Goal: Information Seeking & Learning: Learn about a topic

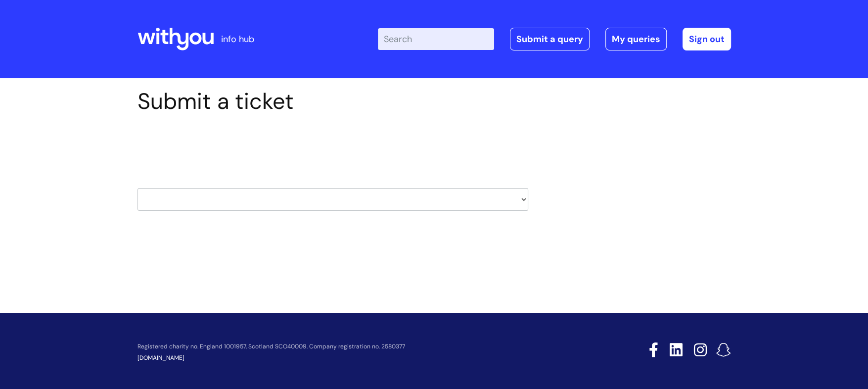
click at [208, 37] on icon at bounding box center [175, 39] width 76 height 24
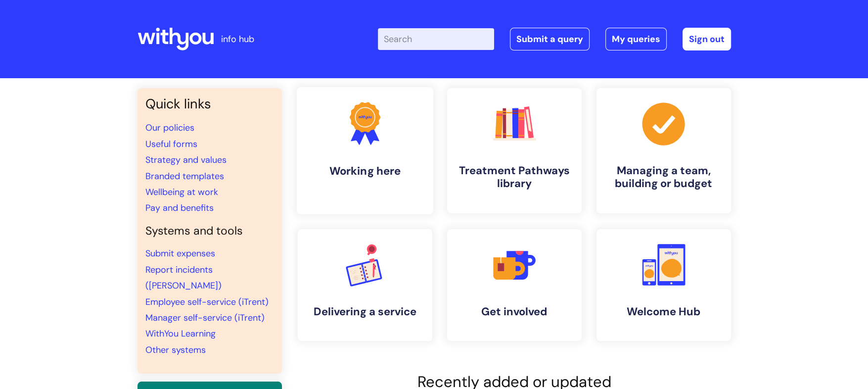
click at [398, 169] on h4 "Working here" at bounding box center [365, 170] width 121 height 13
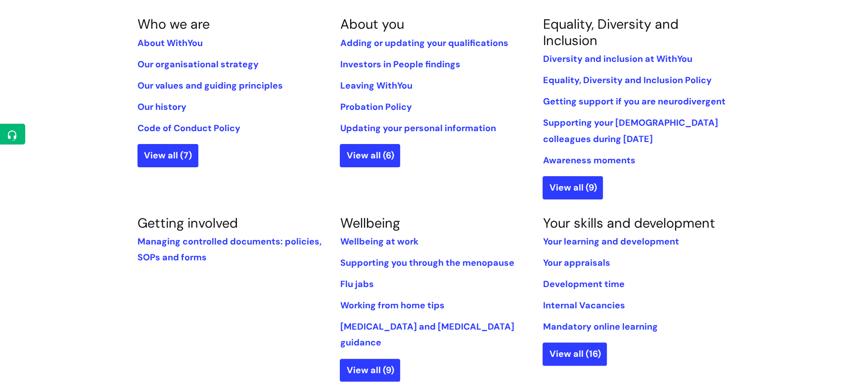
scroll to position [247, 0]
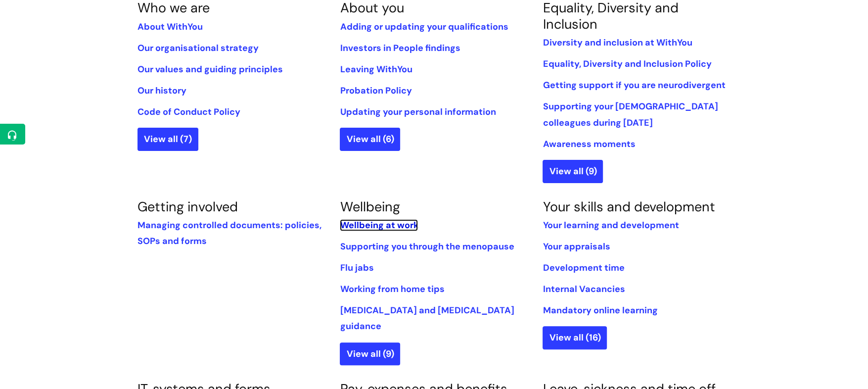
click at [367, 219] on link "Wellbeing at work" at bounding box center [379, 225] width 78 height 12
click at [367, 225] on link "Wellbeing at work" at bounding box center [379, 225] width 78 height 12
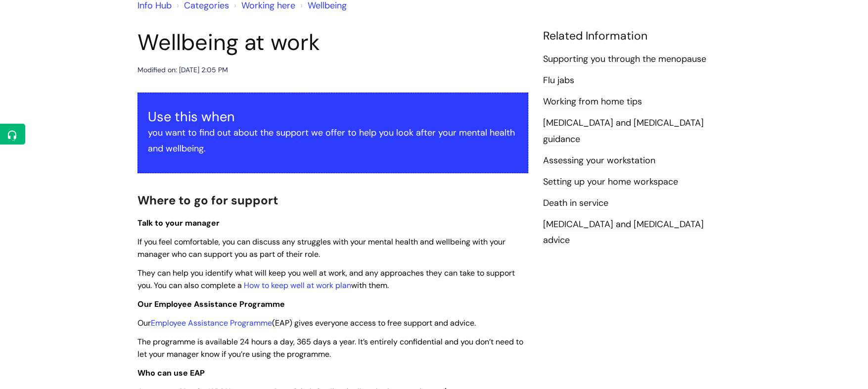
scroll to position [124, 0]
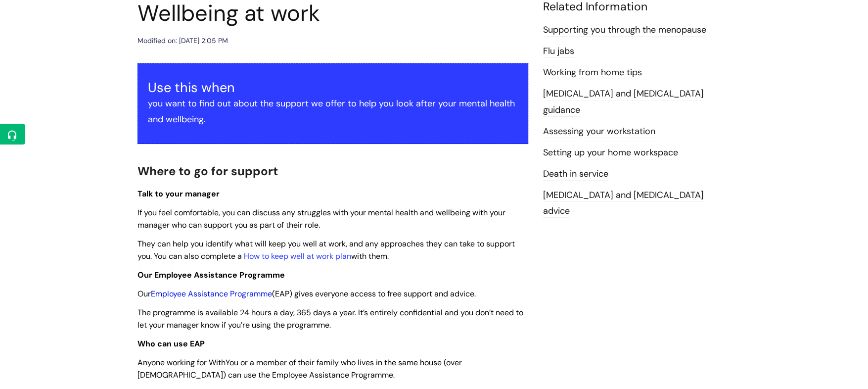
click at [233, 292] on link "Employee Assistance Programme" at bounding box center [211, 293] width 121 height 10
